Goal: Task Accomplishment & Management: Manage account settings

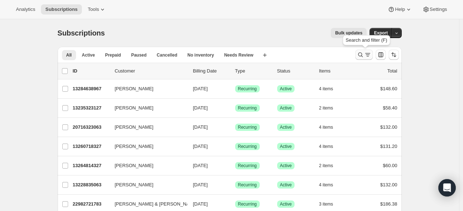
click at [364, 54] on icon "Search and filter results" at bounding box center [360, 54] width 7 height 7
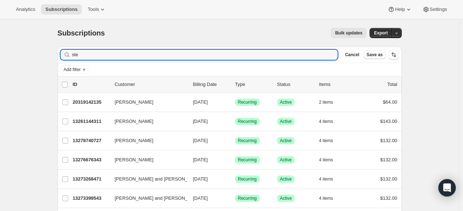
drag, startPoint x: 88, startPoint y: 57, endPoint x: 64, endPoint y: 51, distance: 24.6
click at [65, 53] on div "ste Clear" at bounding box center [198, 55] width 277 height 10
type input "j"
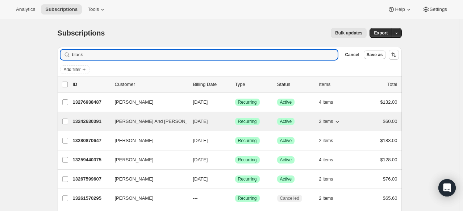
type input "black"
click at [93, 122] on p "13242630391" at bounding box center [91, 121] width 36 height 7
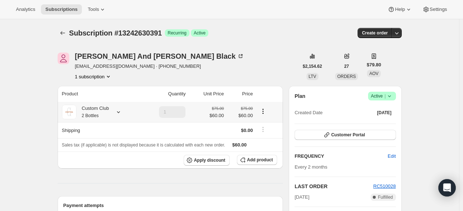
click at [121, 110] on icon at bounding box center [118, 111] width 7 height 7
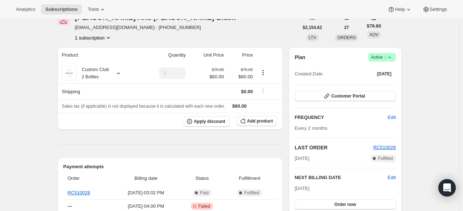
scroll to position [36, 0]
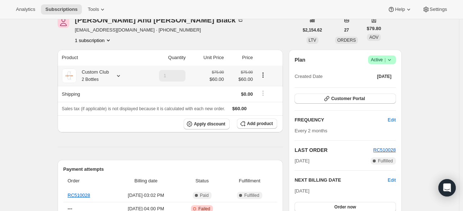
click at [117, 75] on icon at bounding box center [118, 75] width 7 height 7
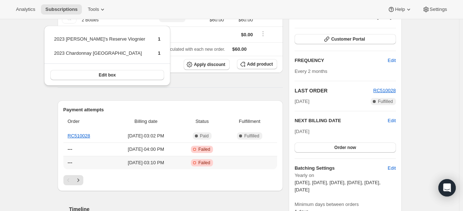
scroll to position [109, 0]
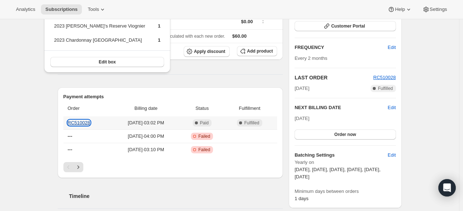
click at [83, 122] on link "RC510028" at bounding box center [79, 122] width 22 height 5
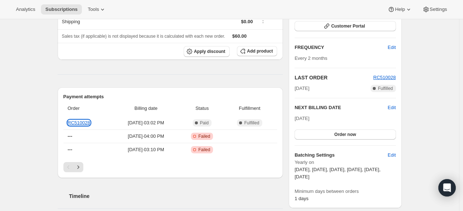
scroll to position [0, 0]
